Goal: Task Accomplishment & Management: Use online tool/utility

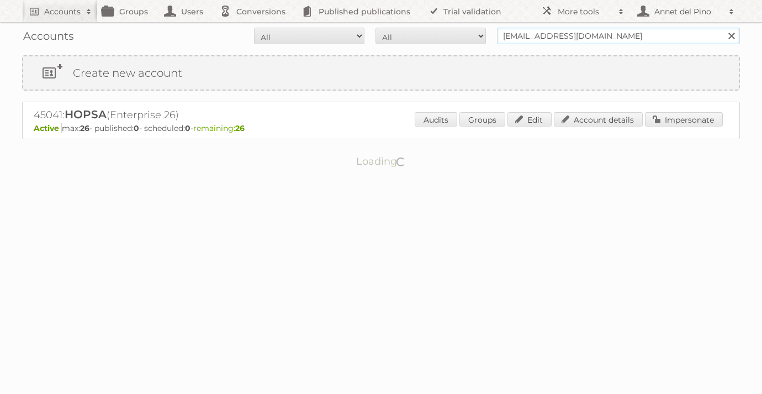
click at [588, 37] on input "nathaliecalderon@hopsa.com" at bounding box center [618, 36] width 243 height 17
paste input "stoffere@midocean"
type input "[EMAIL_ADDRESS][DOMAIN_NAME]"
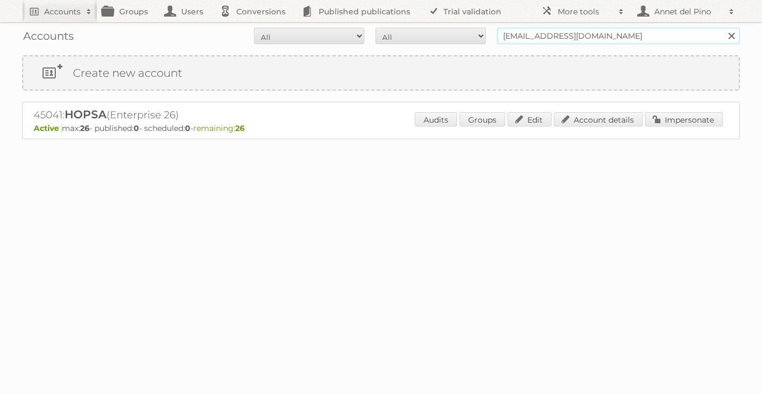
click at [723, 28] on input "Search" at bounding box center [731, 36] width 17 height 17
click at [579, 115] on link "Account details" at bounding box center [598, 119] width 89 height 14
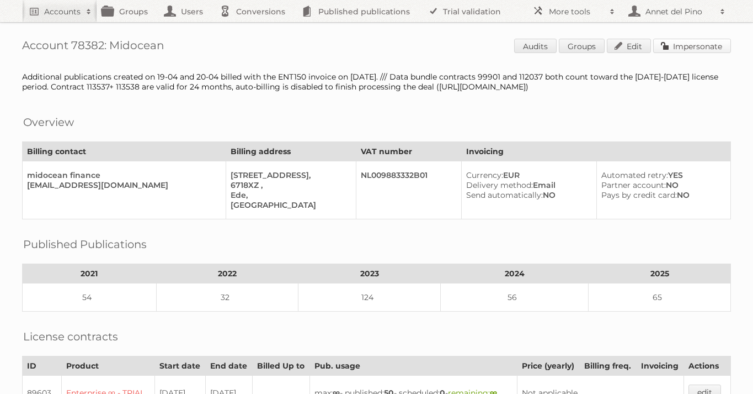
click at [685, 50] on link "Impersonate" at bounding box center [693, 46] width 78 height 14
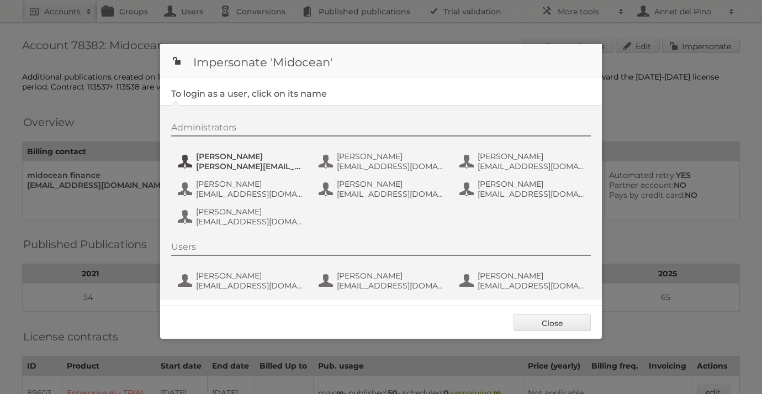
click at [254, 170] on span "alfonso@adesignstudio.eu" at bounding box center [249, 166] width 107 height 10
